Goal: Transaction & Acquisition: Obtain resource

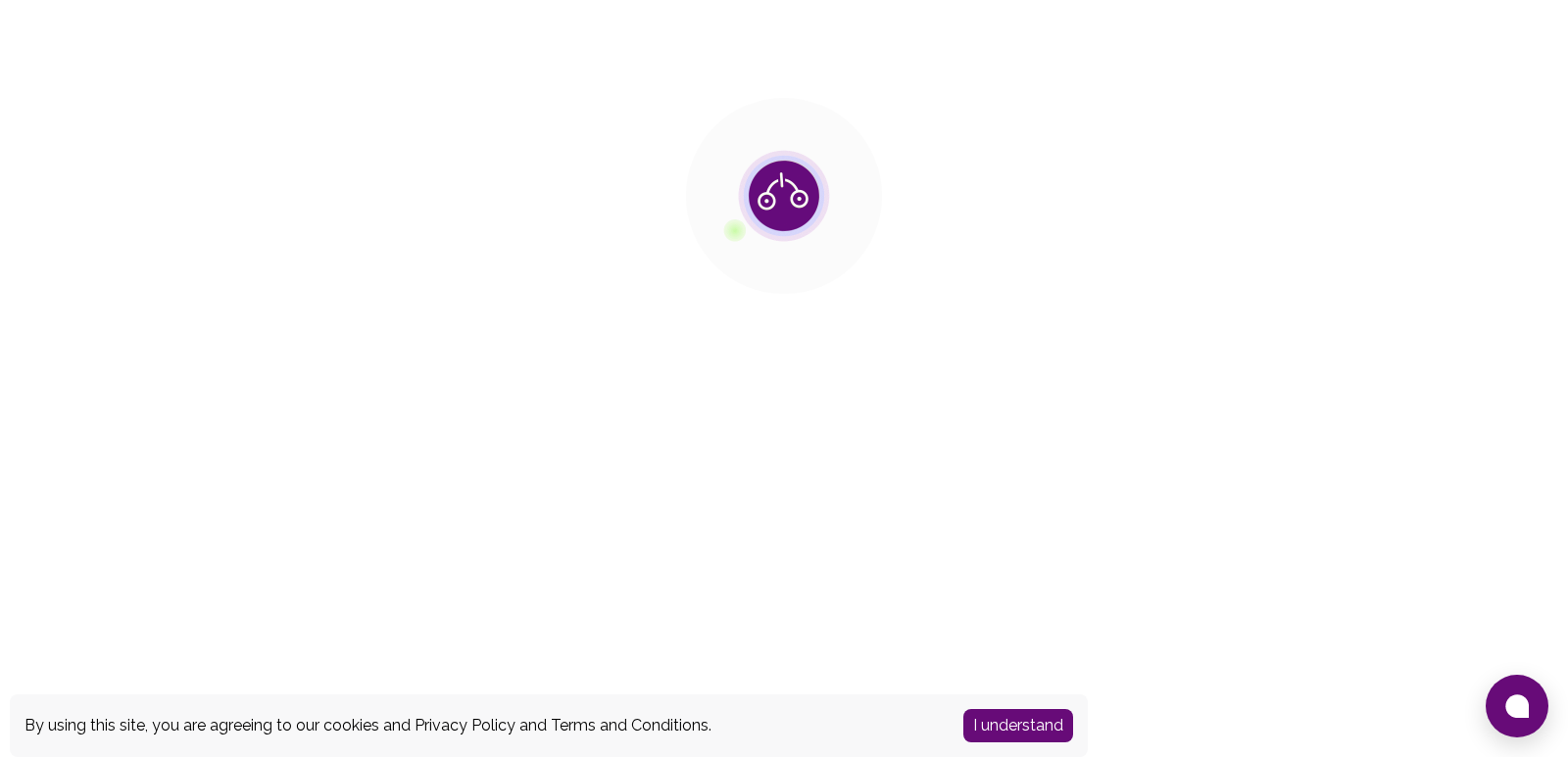
click at [1024, 713] on button "I understand" at bounding box center [1018, 727] width 110 height 33
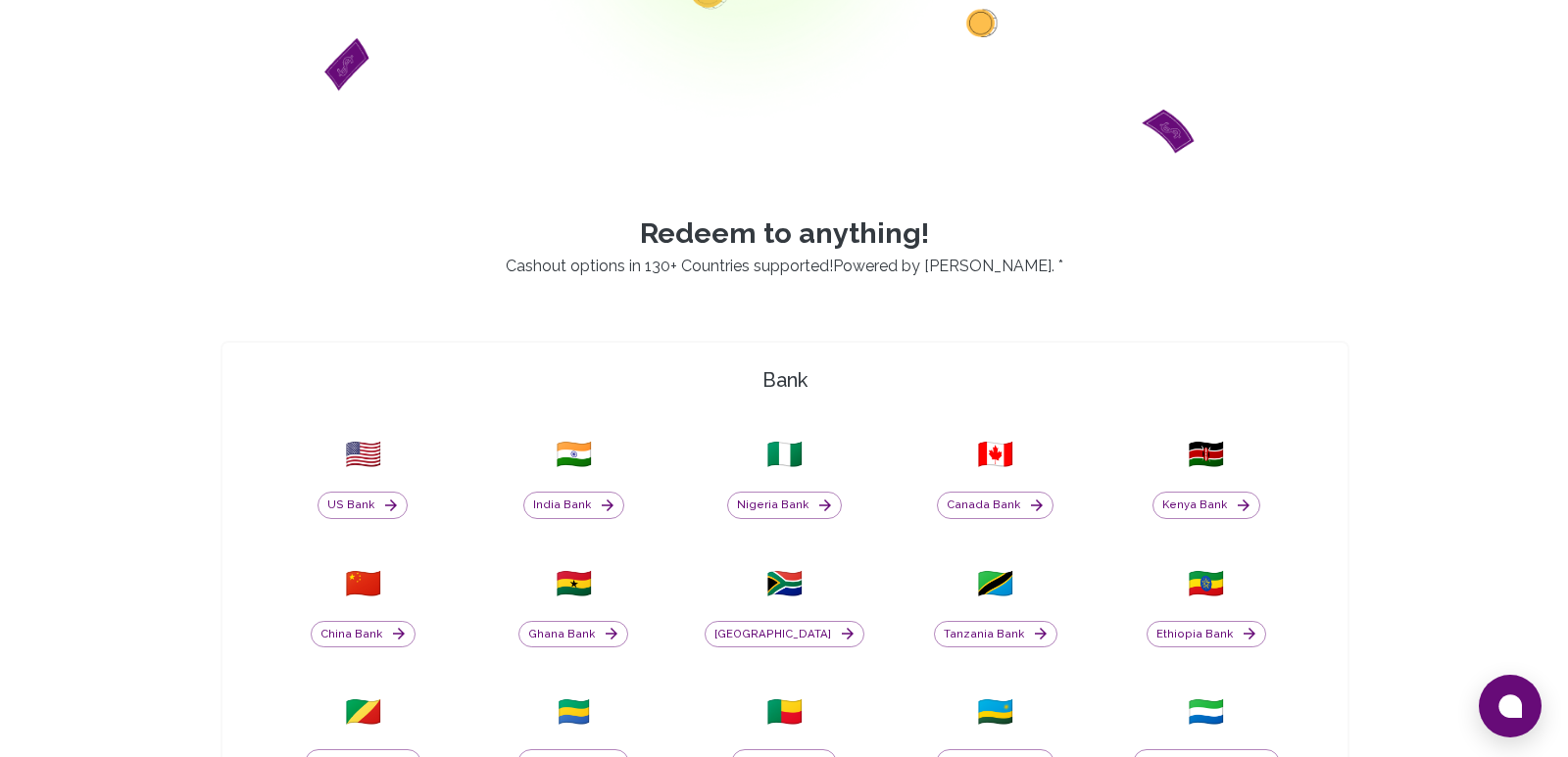
scroll to position [382, 0]
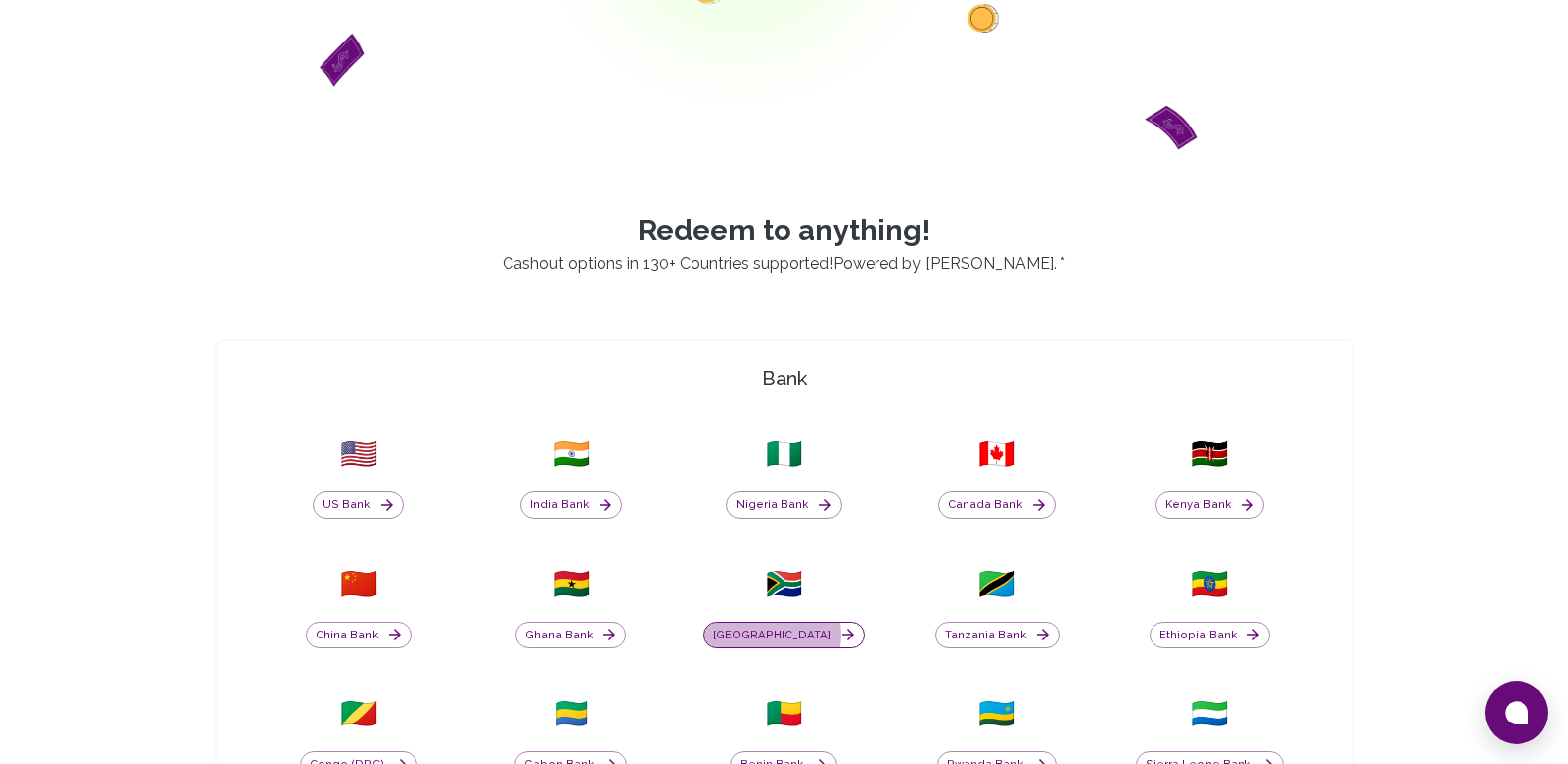
click at [799, 636] on button "[GEOGRAPHIC_DATA]" at bounding box center [784, 636] width 162 height 28
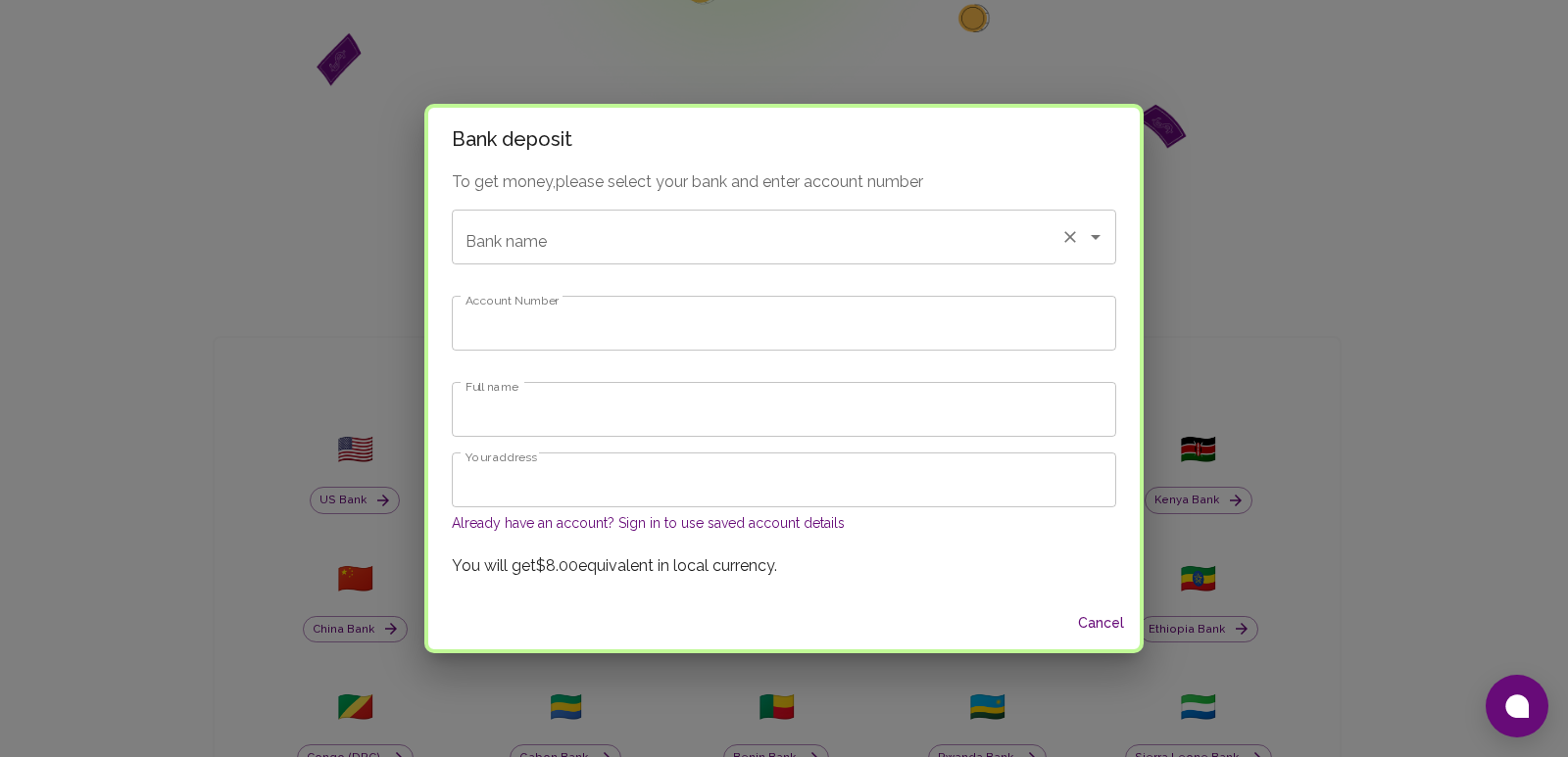
click at [695, 246] on input "Bank name" at bounding box center [756, 238] width 592 height 37
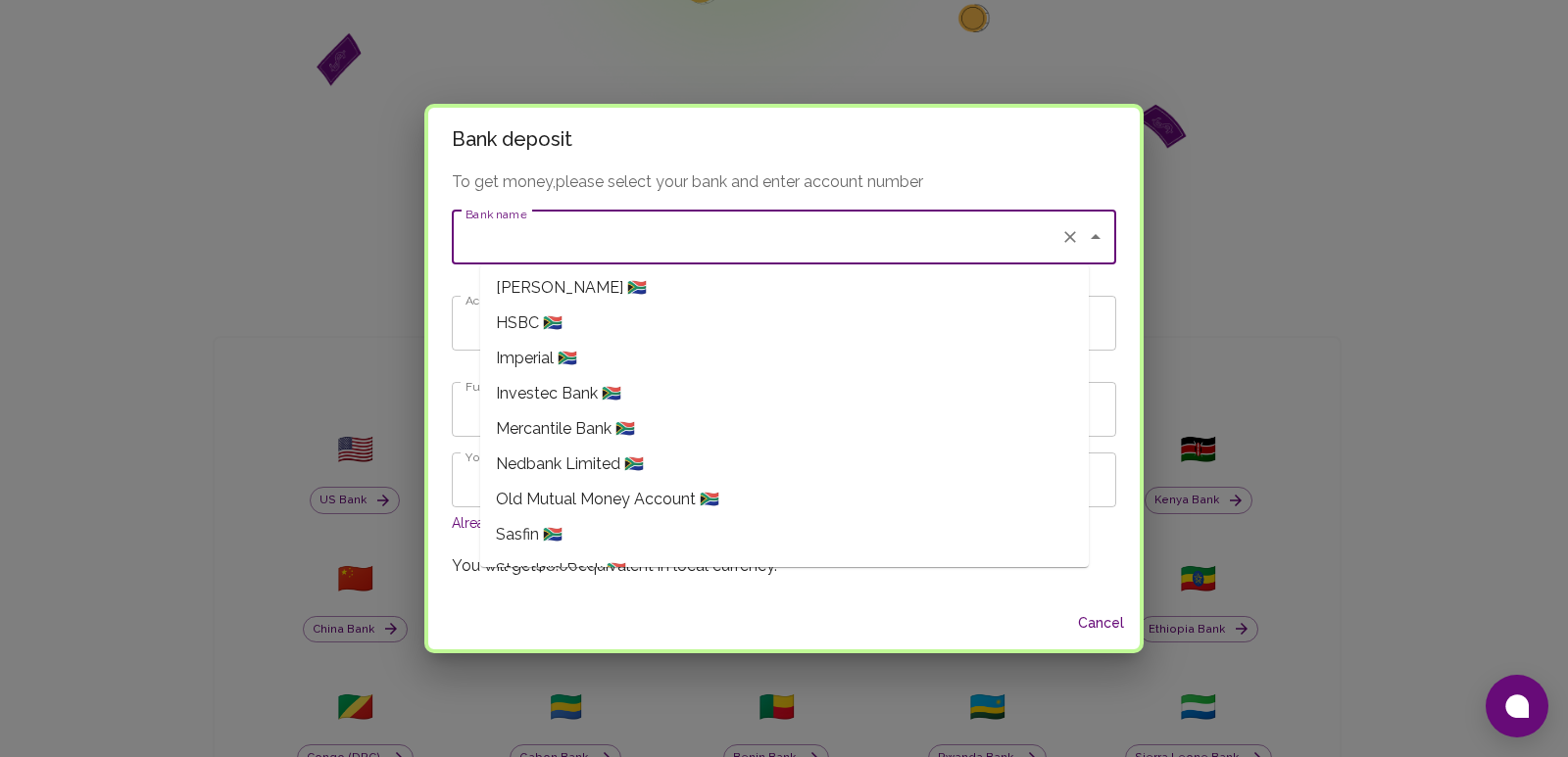
scroll to position [296, 0]
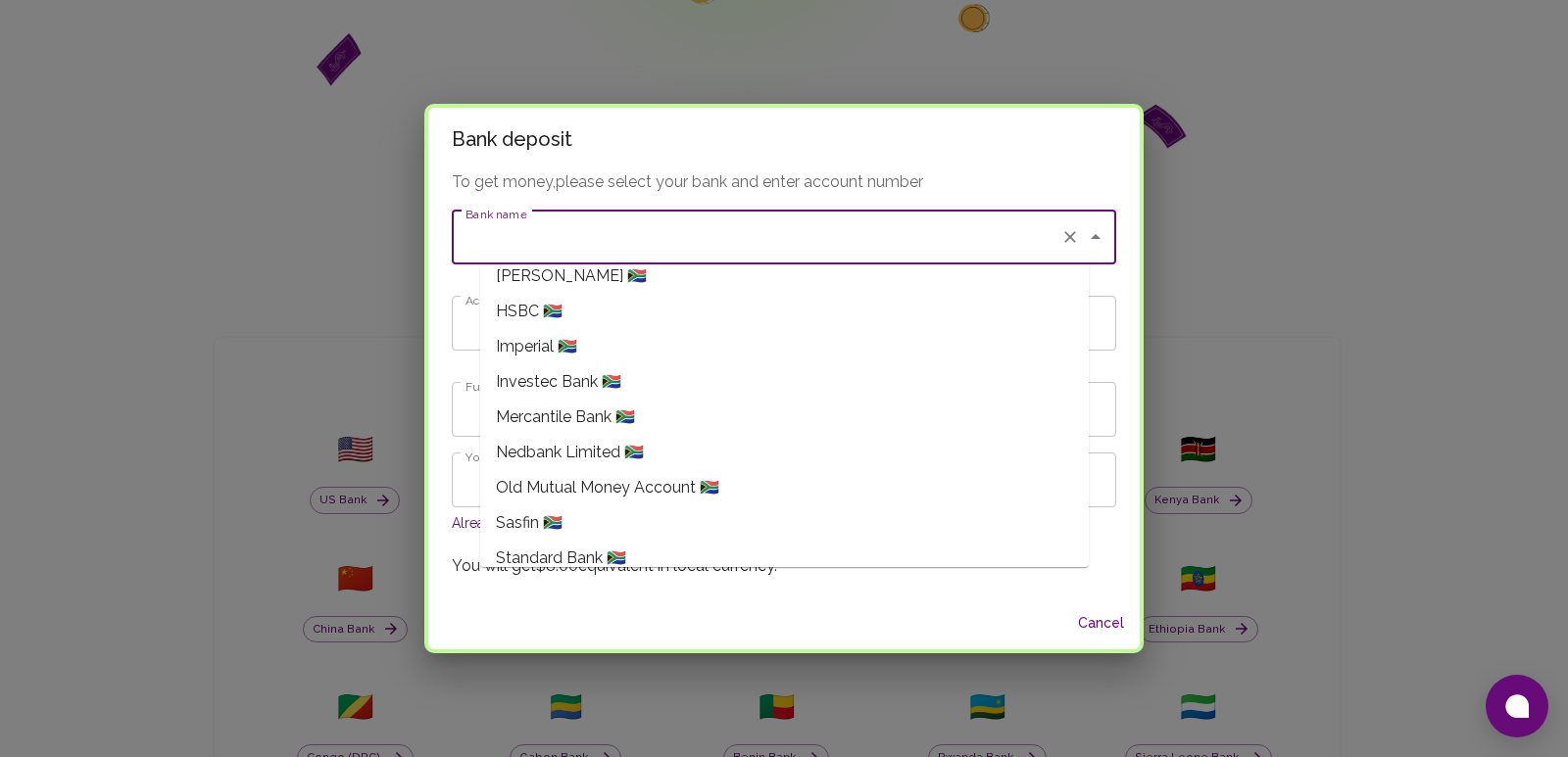
click at [617, 457] on span "Nedbank Limited 🇿🇦" at bounding box center [569, 453] width 148 height 24
type input "Nedbank Limited"
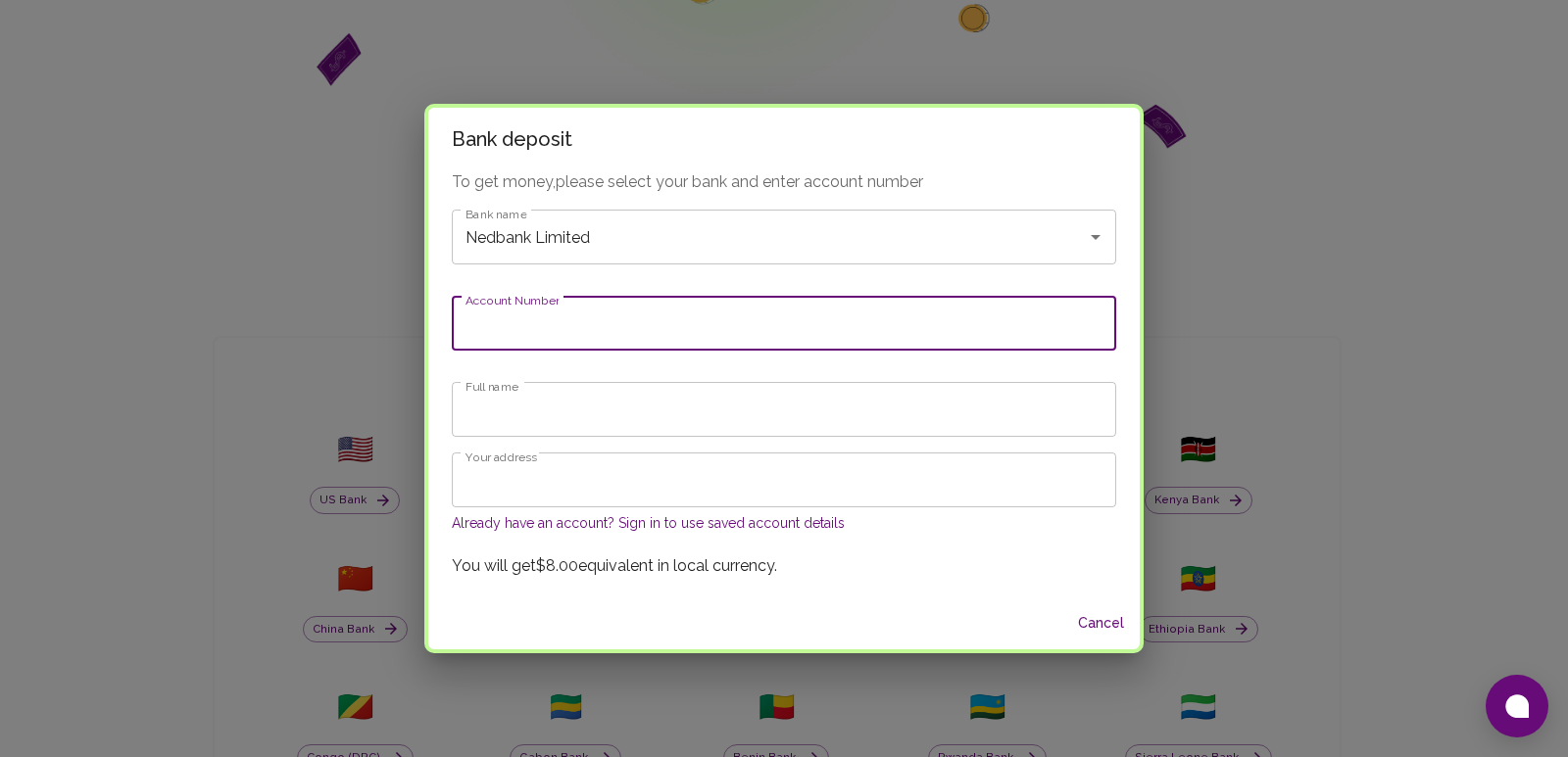
click at [673, 315] on input "Account Number" at bounding box center [784, 323] width 665 height 55
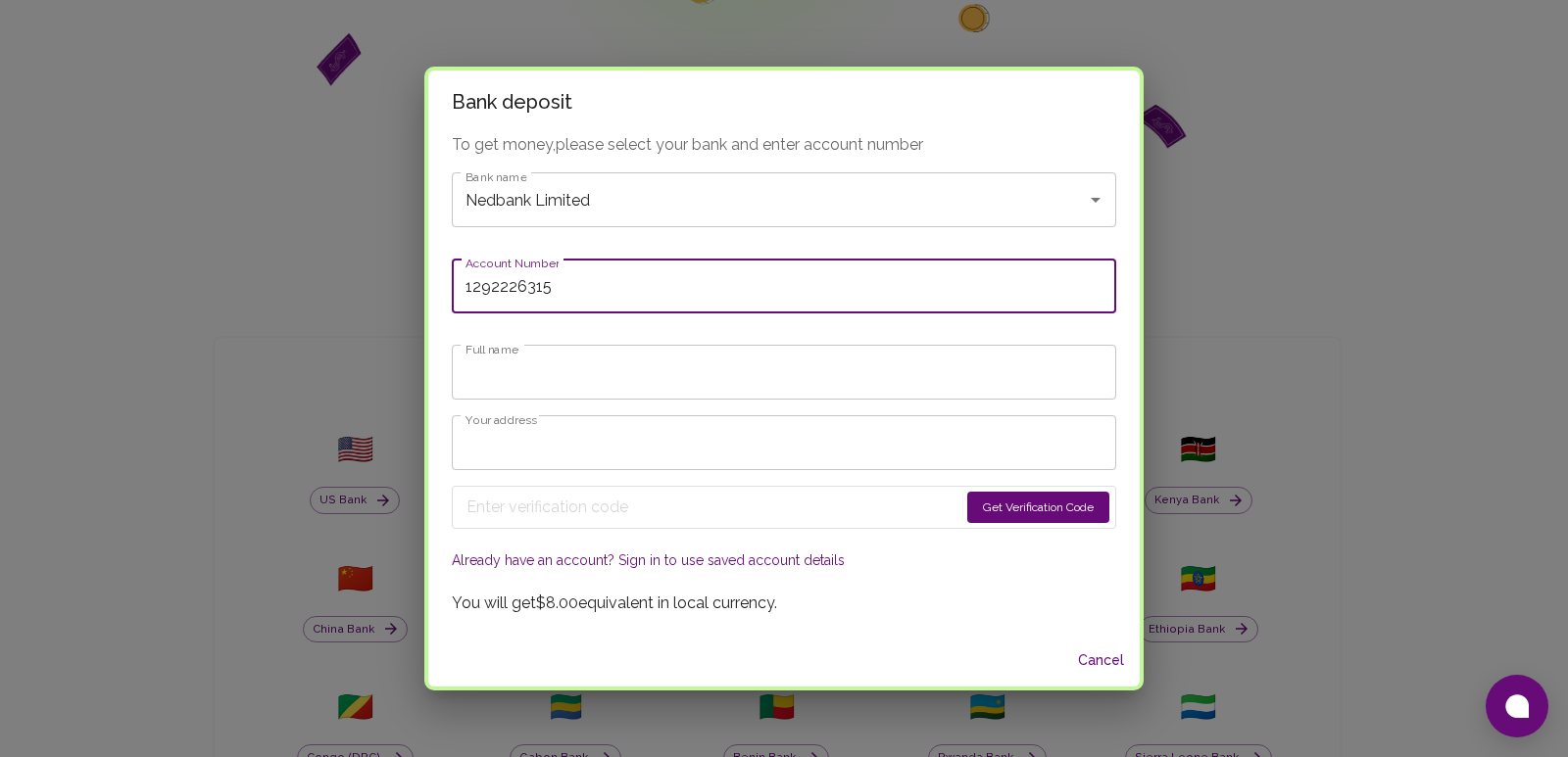
type input "1292226315"
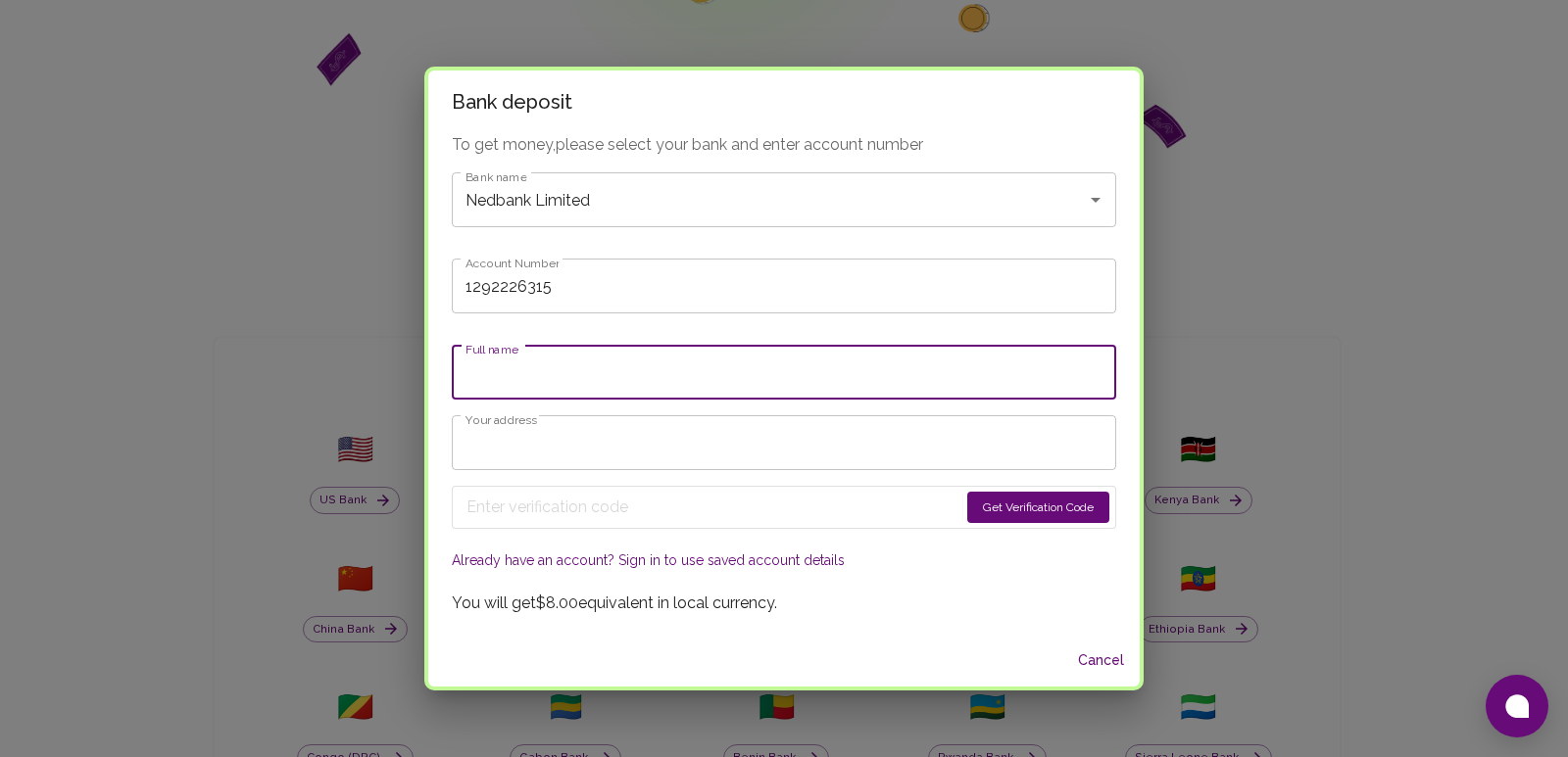
click at [656, 384] on input "Full name" at bounding box center [784, 372] width 665 height 55
type input "[PERSON_NAME]"
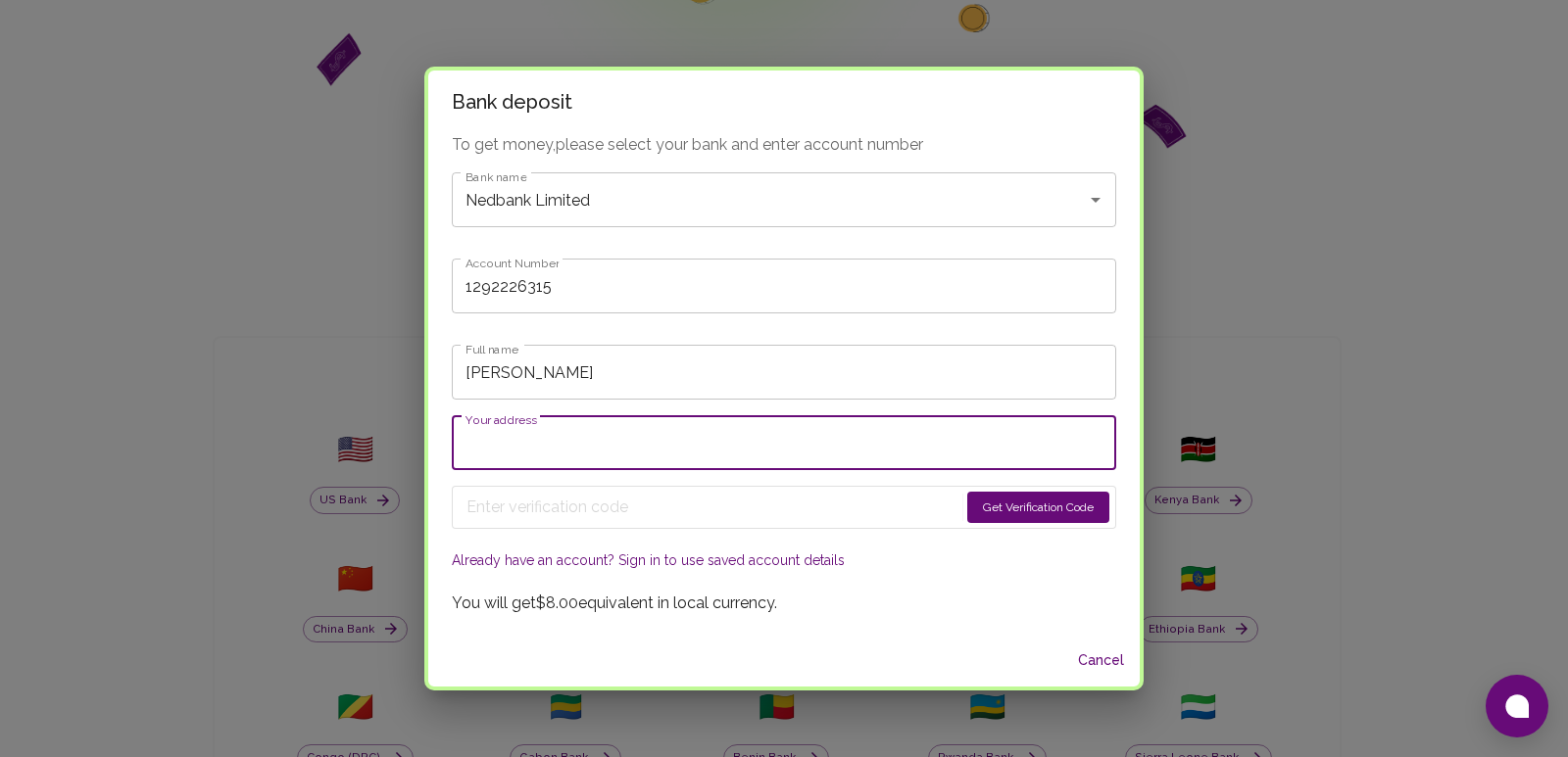
click at [640, 433] on input "Your address" at bounding box center [784, 443] width 665 height 55
type input "[STREET_ADDRESS]"
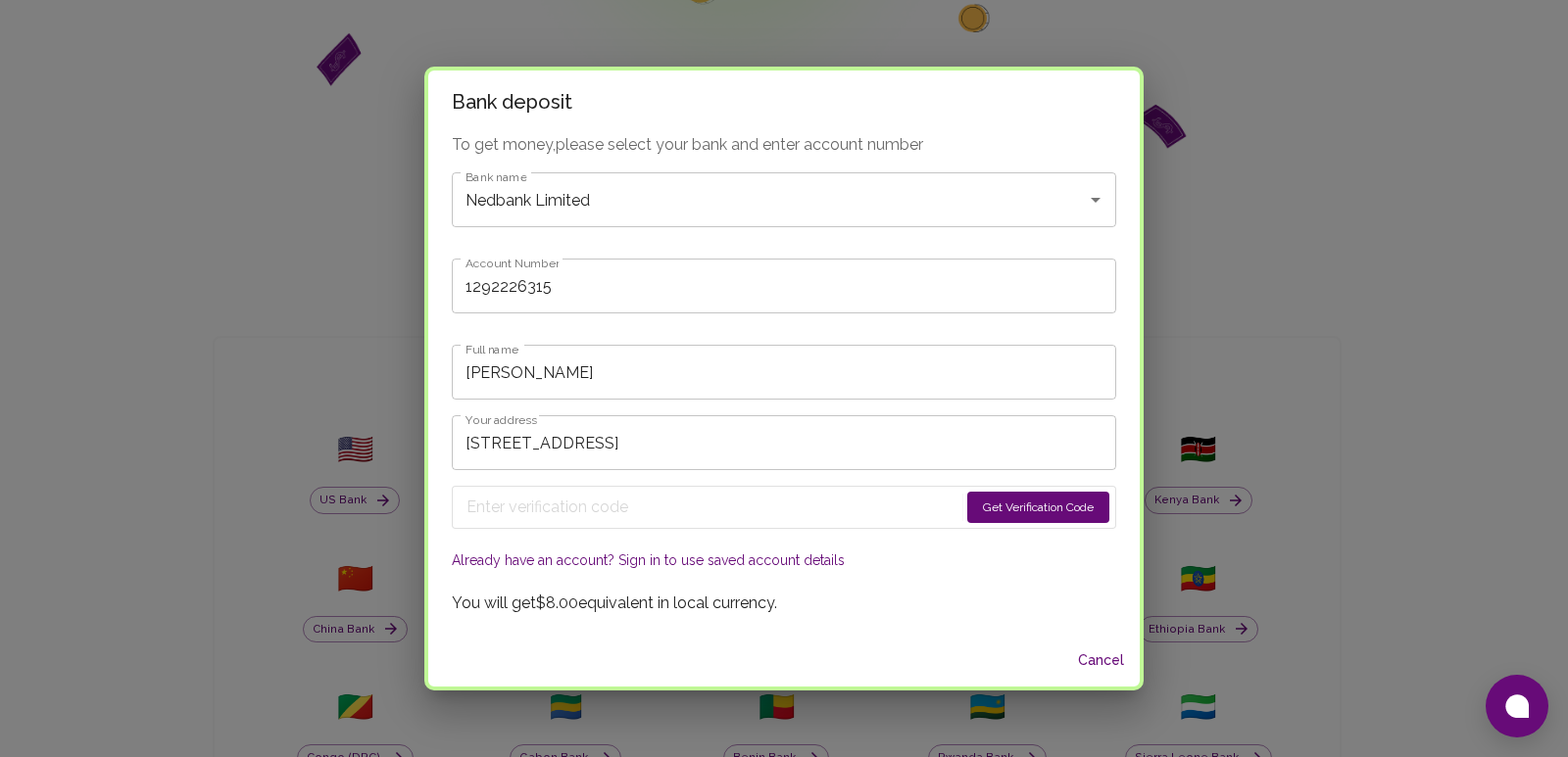
click at [967, 510] on button "Get Verification Code" at bounding box center [1038, 508] width 142 height 31
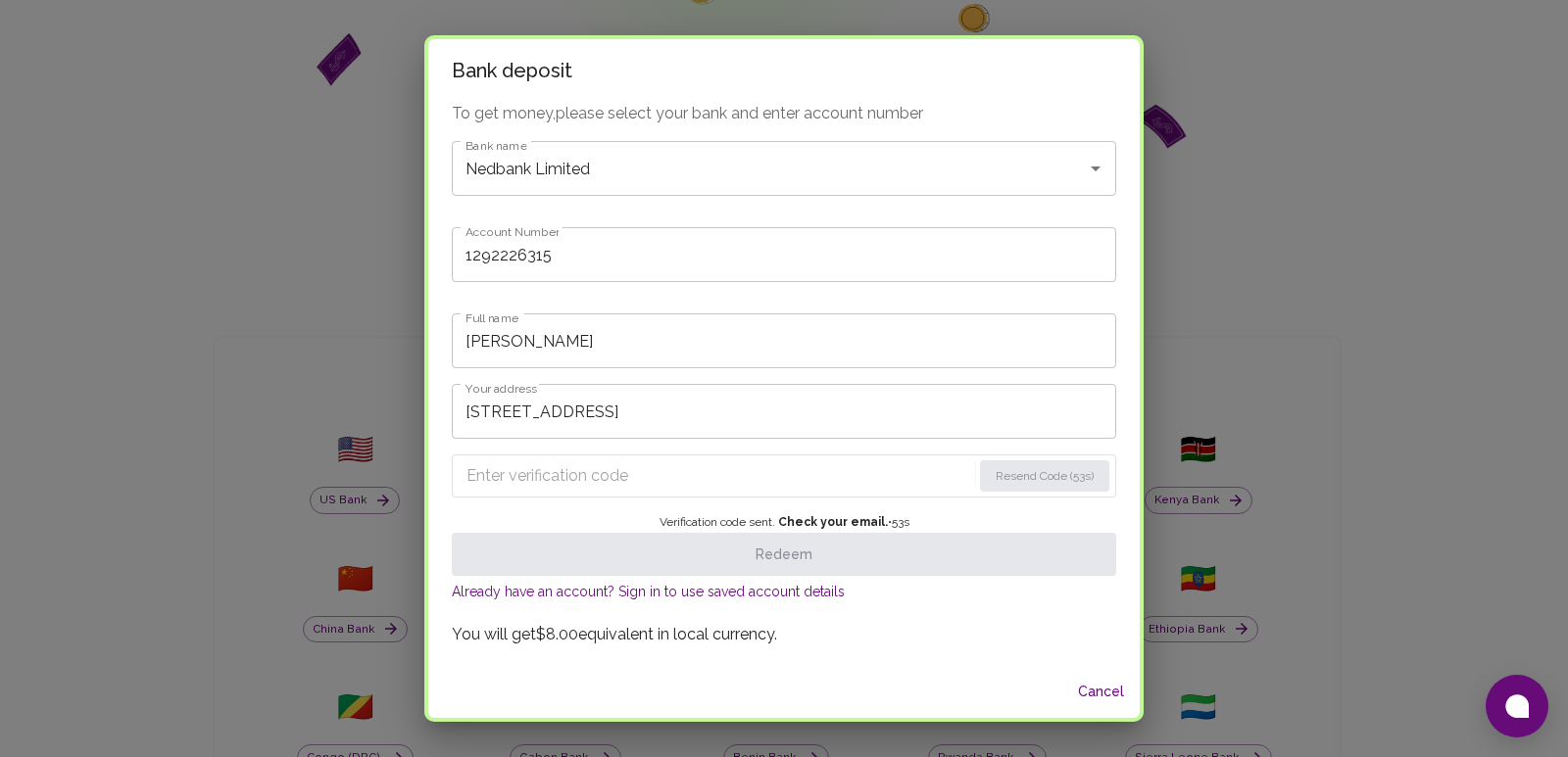
click at [778, 470] on input "Enter verification code" at bounding box center [719, 476] width 505 height 31
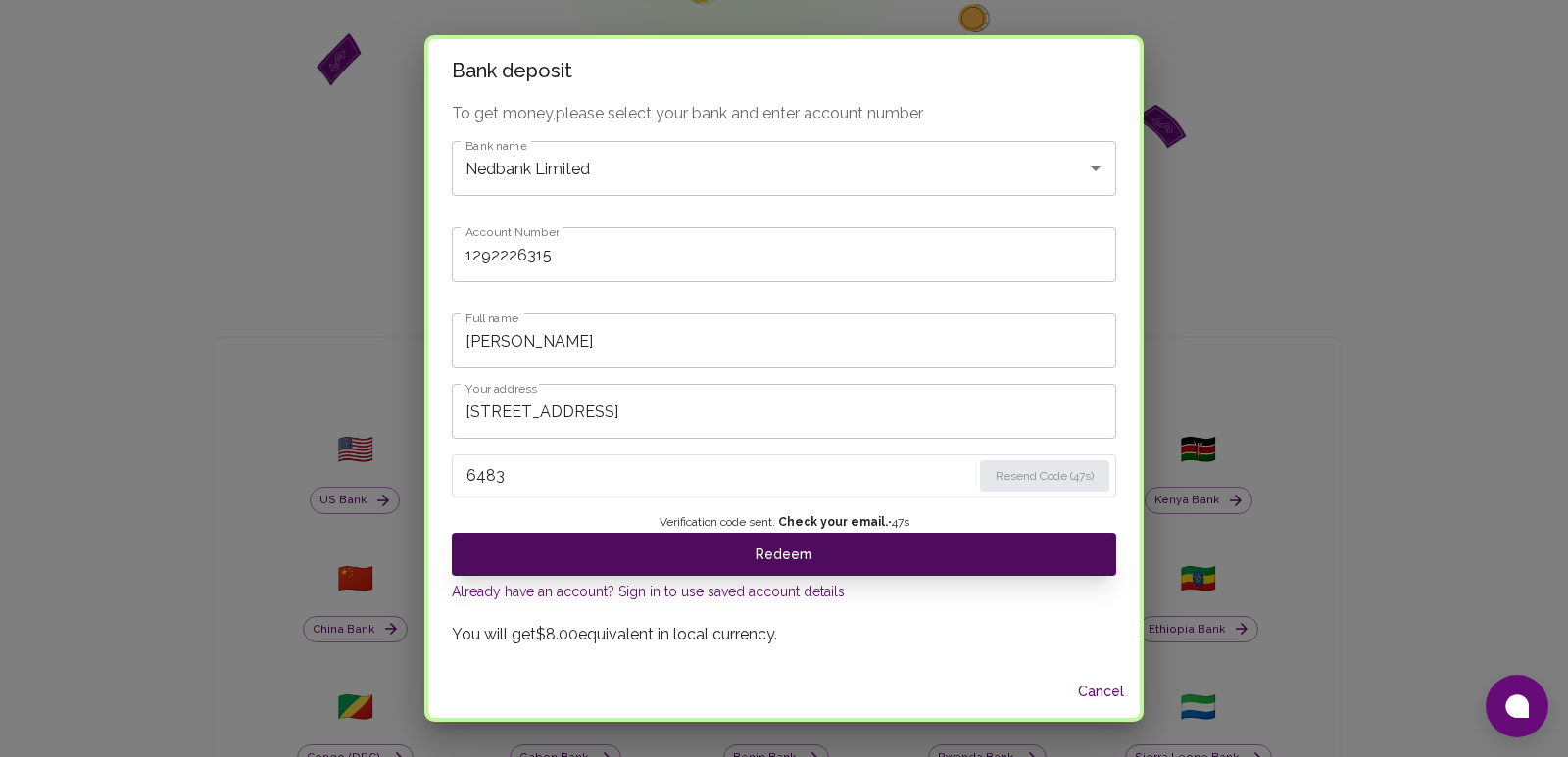
type input "6483"
click at [780, 541] on button "Redeem" at bounding box center [784, 555] width 665 height 43
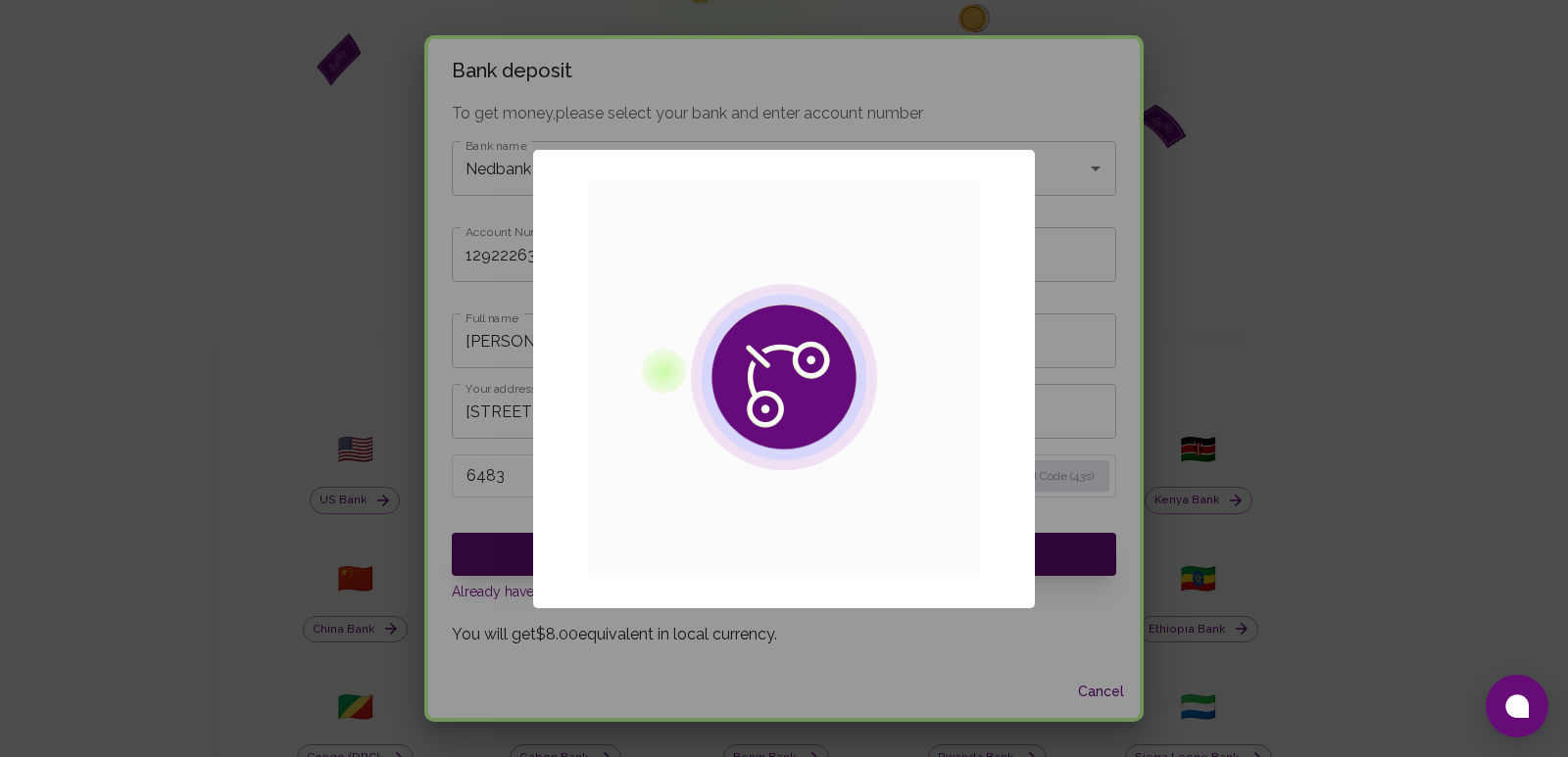
scroll to position [0, 0]
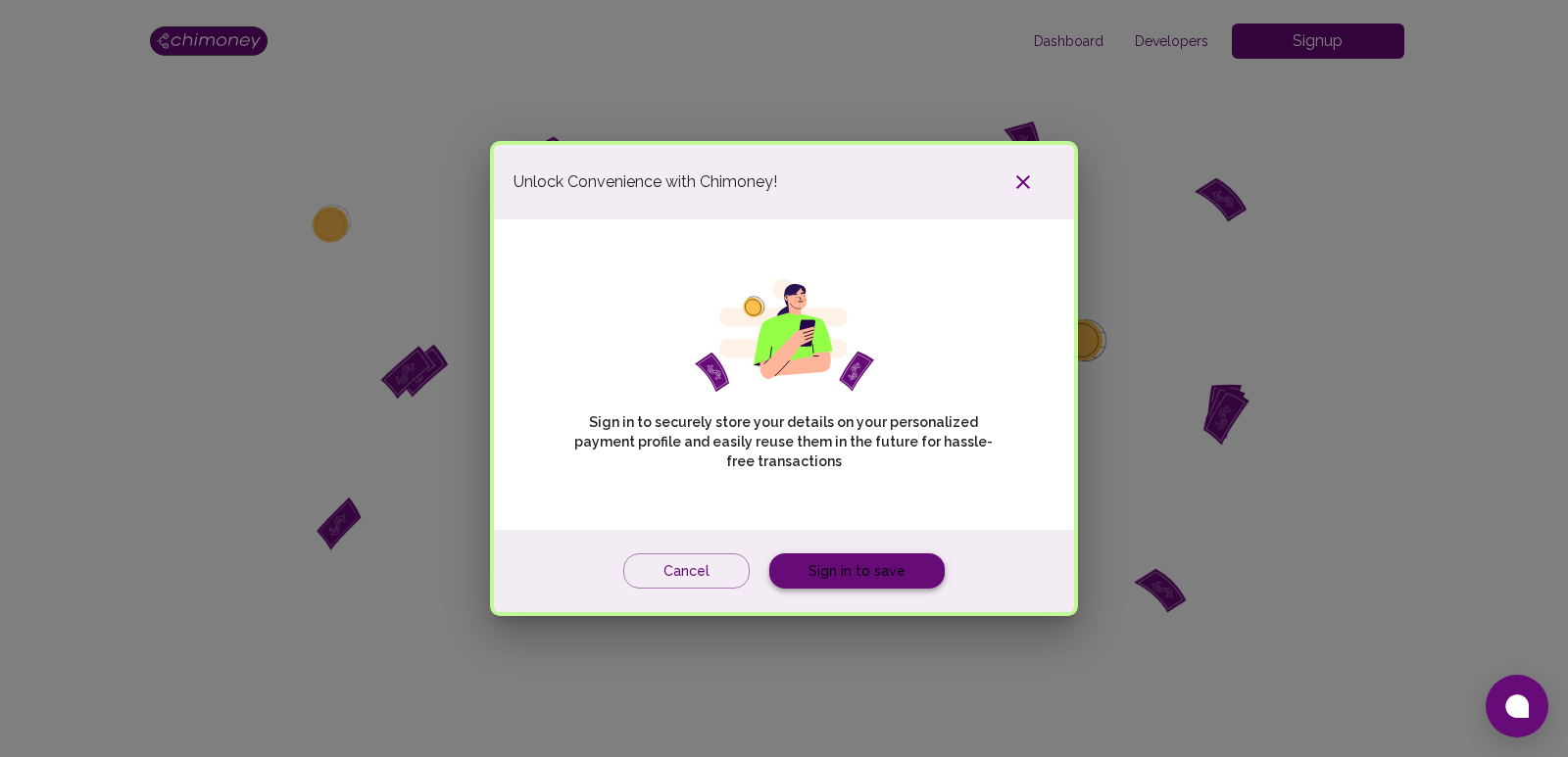
click at [847, 567] on link "Sign in to save" at bounding box center [856, 571] width 176 height 36
